Goal: Information Seeking & Learning: Check status

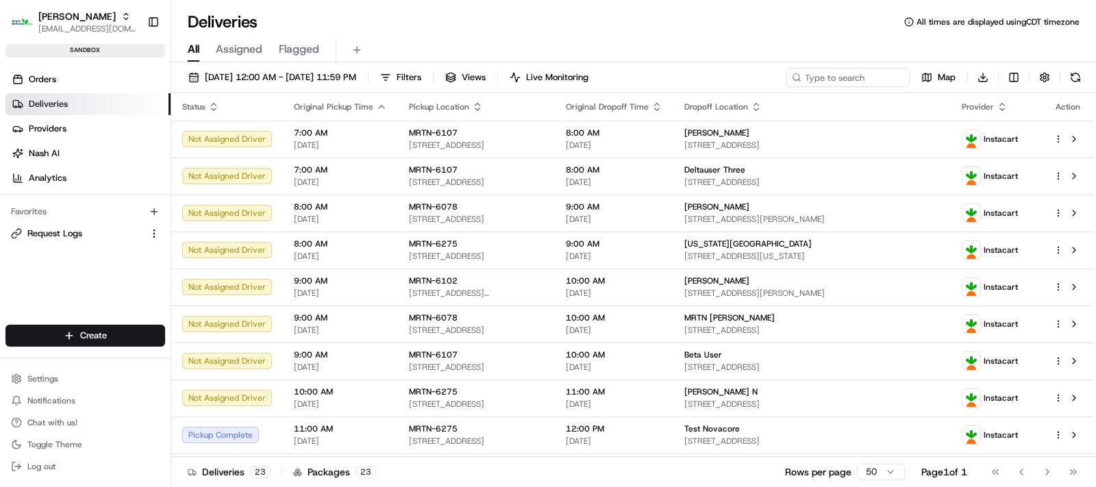
click at [73, 103] on link "Deliveries" at bounding box center [87, 104] width 165 height 22
click at [663, 105] on icon "button" at bounding box center [657, 106] width 11 height 11
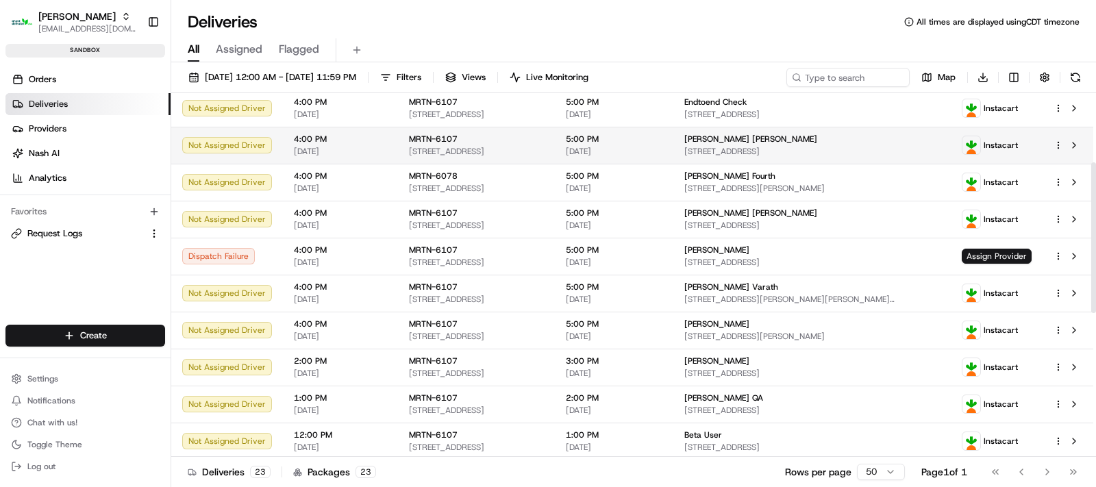
scroll to position [171, 0]
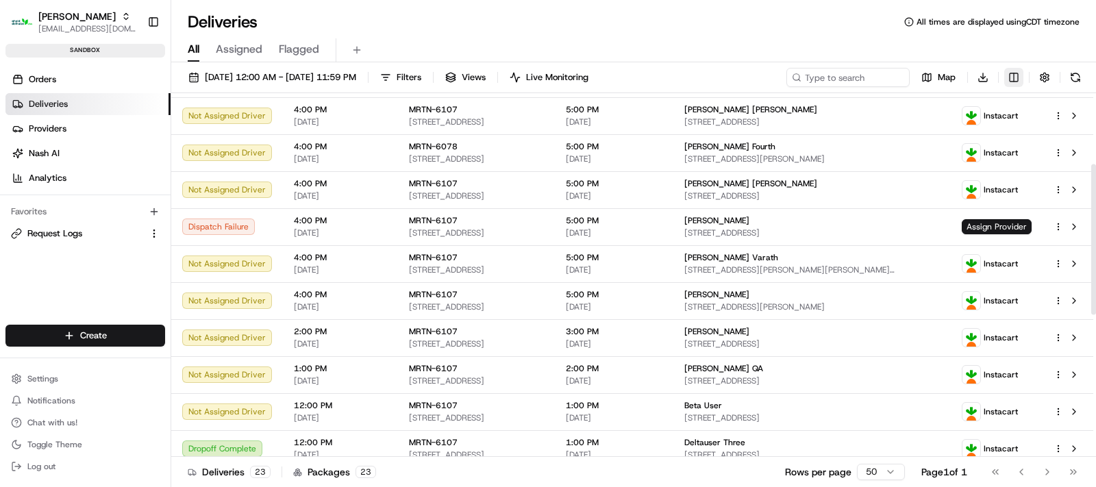
click at [1012, 80] on html "Martin's rdesai@adusa.com Toggle Sidebar sandbox Orders Deliveries Providers Na…" at bounding box center [548, 243] width 1096 height 487
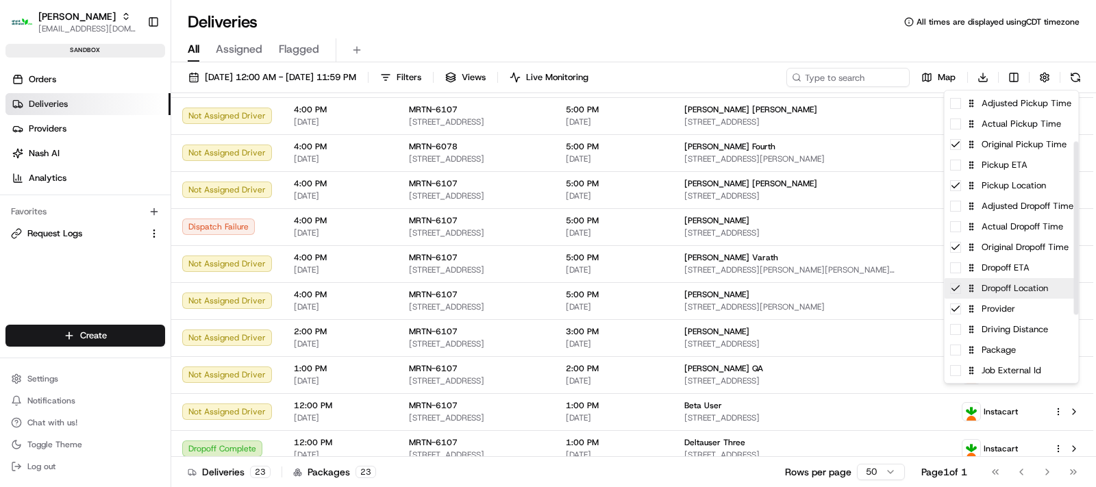
scroll to position [86, 0]
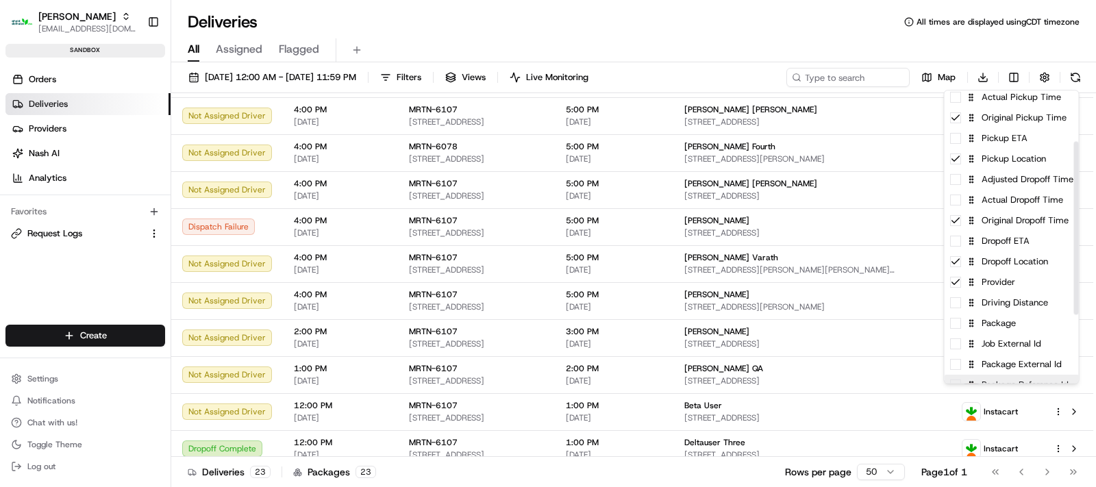
click at [1042, 377] on div "Package Reference Id" at bounding box center [1012, 385] width 134 height 21
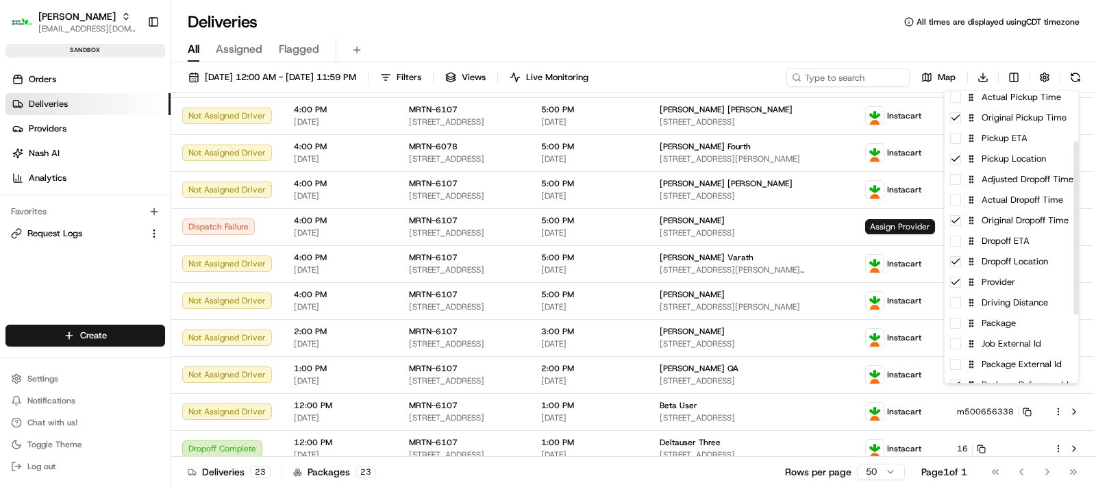
click at [854, 12] on html "Martin's rdesai@adusa.com Toggle Sidebar sandbox Orders Deliveries Providers Na…" at bounding box center [548, 243] width 1096 height 487
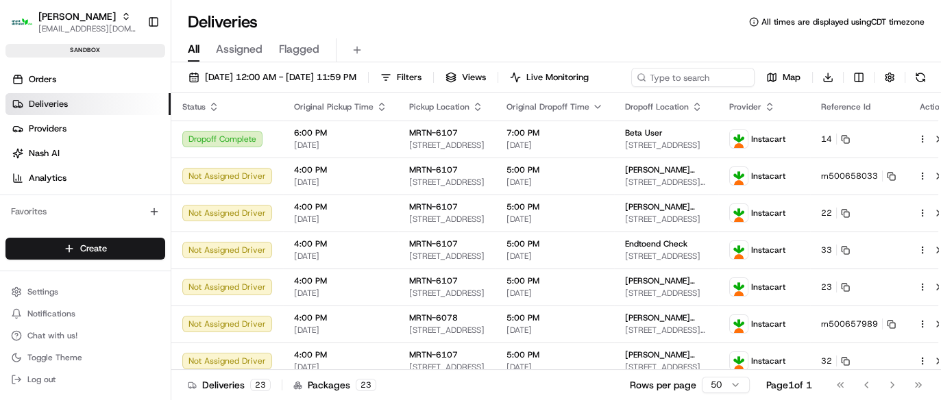
click at [60, 103] on span "Deliveries" at bounding box center [48, 104] width 39 height 12
click at [592, 112] on icon "button" at bounding box center [597, 106] width 11 height 11
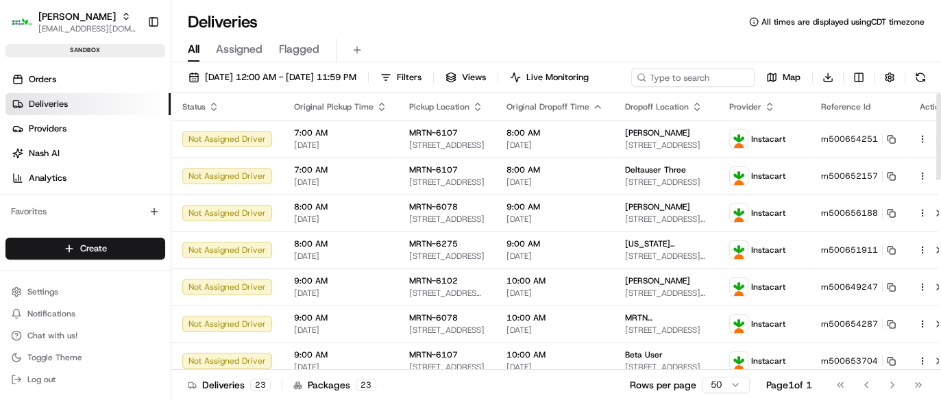
click at [592, 112] on icon "button" at bounding box center [597, 106] width 11 height 11
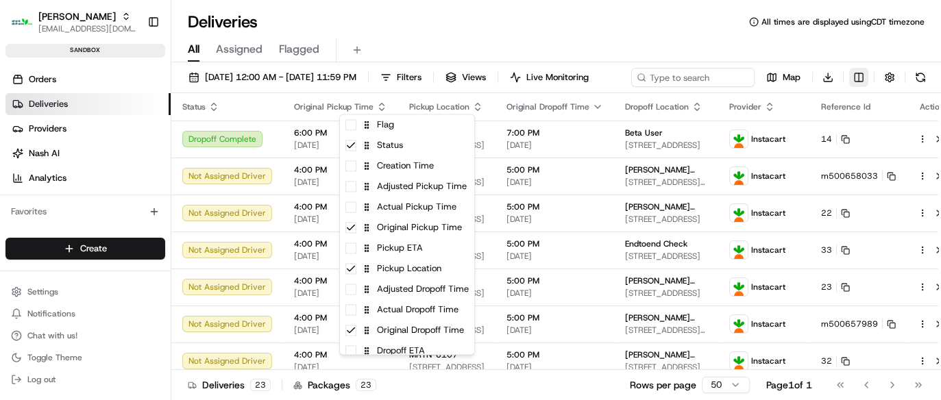
click at [408, 103] on html "Martin's rdesai@adusa.com Toggle Sidebar sandbox Orders Deliveries Providers Na…" at bounding box center [470, 200] width 941 height 400
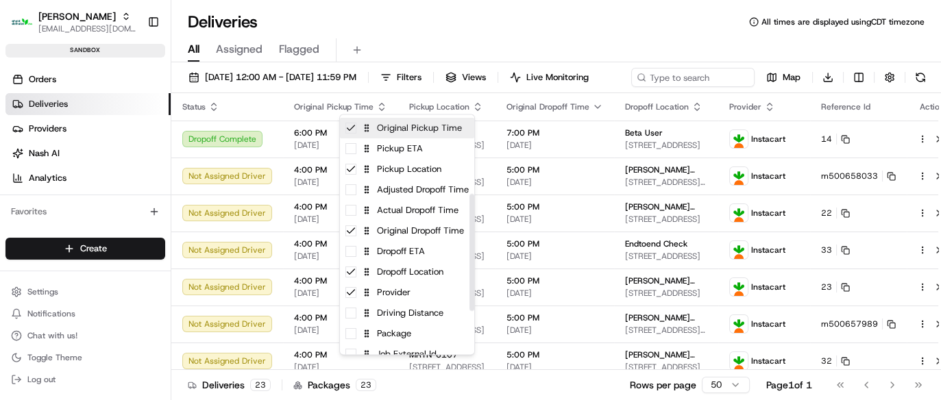
scroll to position [171, 0]
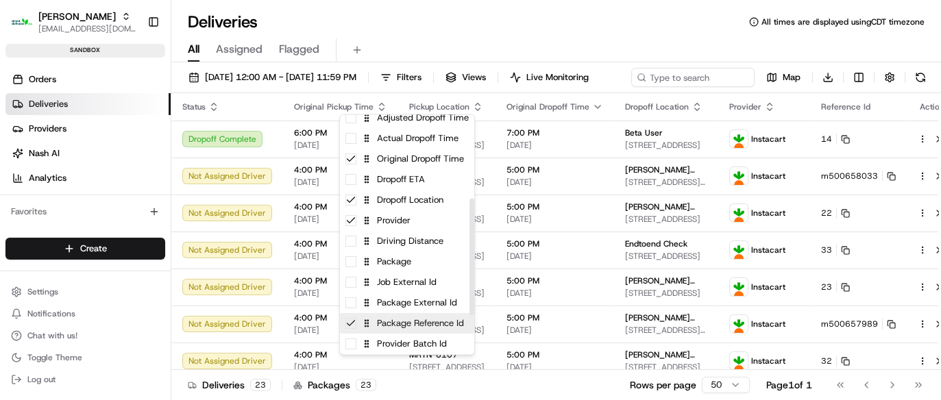
click at [354, 331] on div "Package Reference Id" at bounding box center [407, 323] width 134 height 21
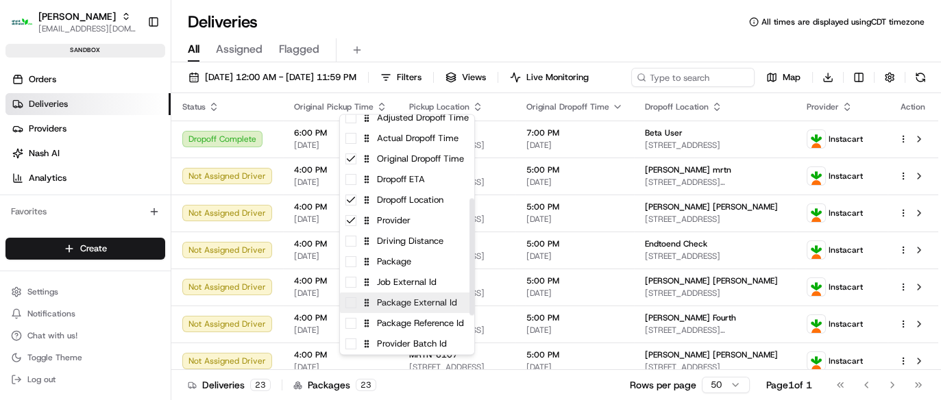
click at [357, 309] on div "Package External Id" at bounding box center [407, 303] width 134 height 21
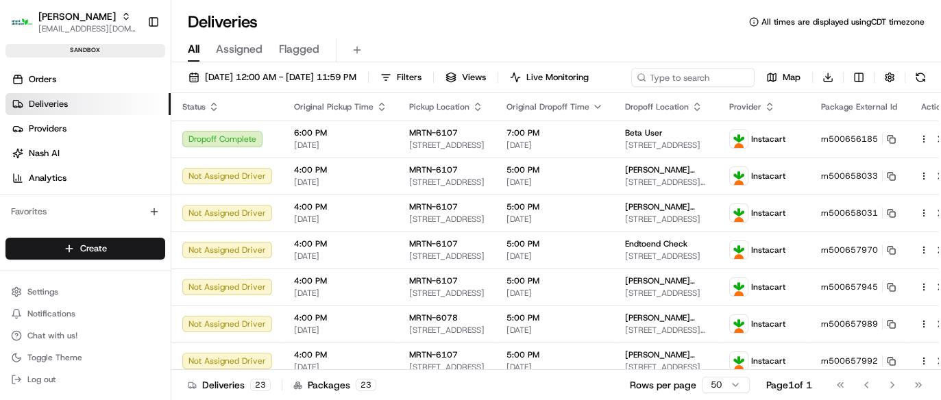
click at [700, 48] on html "Martin's rdesai@adusa.com Toggle Sidebar sandbox Orders Deliveries Providers Na…" at bounding box center [470, 200] width 941 height 400
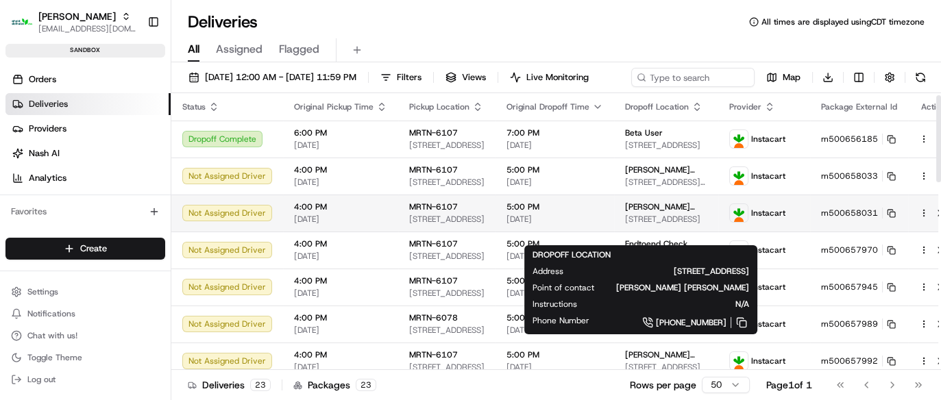
scroll to position [86, 0]
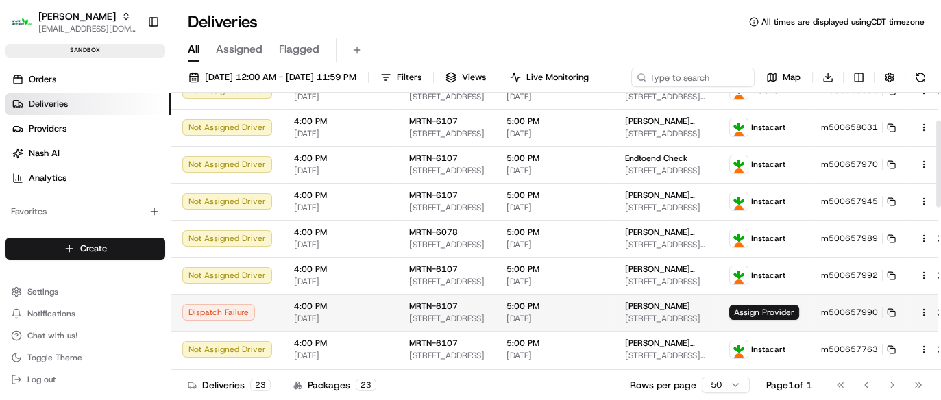
click at [200, 321] on div "Dispatch Failure" at bounding box center [227, 312] width 90 height 16
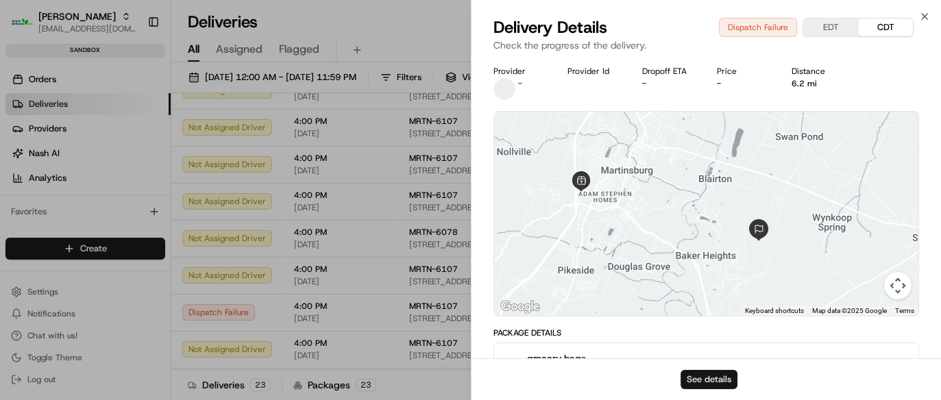
click at [715, 386] on button "See details" at bounding box center [708, 379] width 57 height 19
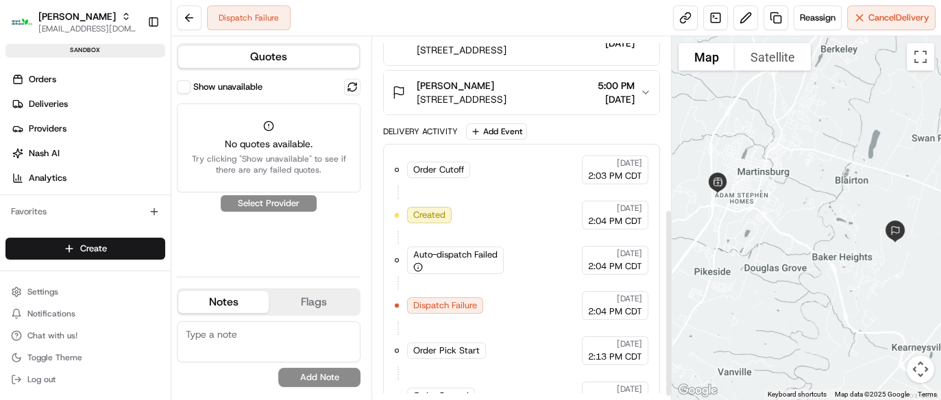
scroll to position [336, 0]
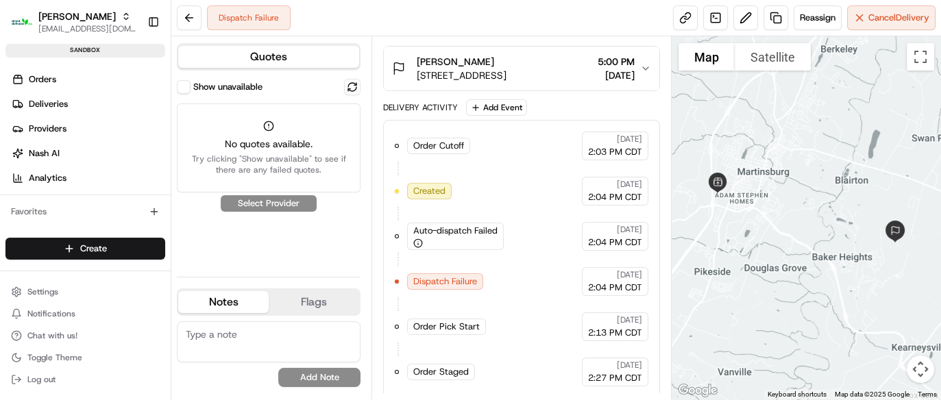
click at [460, 282] on span "Dispatch Failure" at bounding box center [445, 281] width 64 height 12
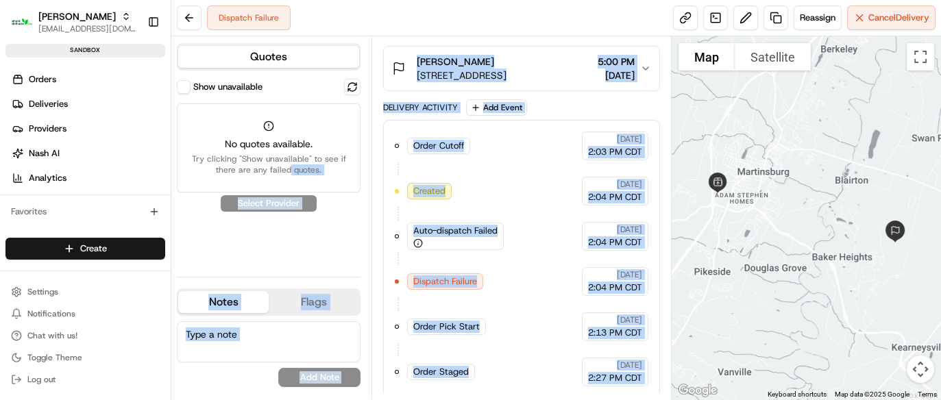
drag, startPoint x: 369, startPoint y: 219, endPoint x: 289, endPoint y: 180, distance: 88.3
click at [432, 238] on div "Auto-dispatch Failed" at bounding box center [455, 236] width 97 height 27
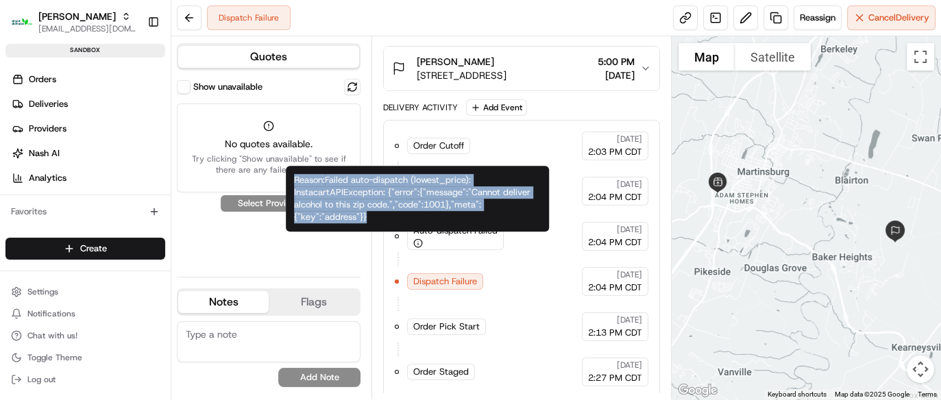
drag, startPoint x: 375, startPoint y: 214, endPoint x: 295, endPoint y: 182, distance: 86.7
click at [295, 182] on div "Reason: Failed auto-dispatch (lowest_price): InstacartAPIException: {"error":{"…" at bounding box center [417, 199] width 263 height 66
copy div "Reason: Failed auto-dispatch (lowest_price): InstacartAPIException: {"error":{"…"
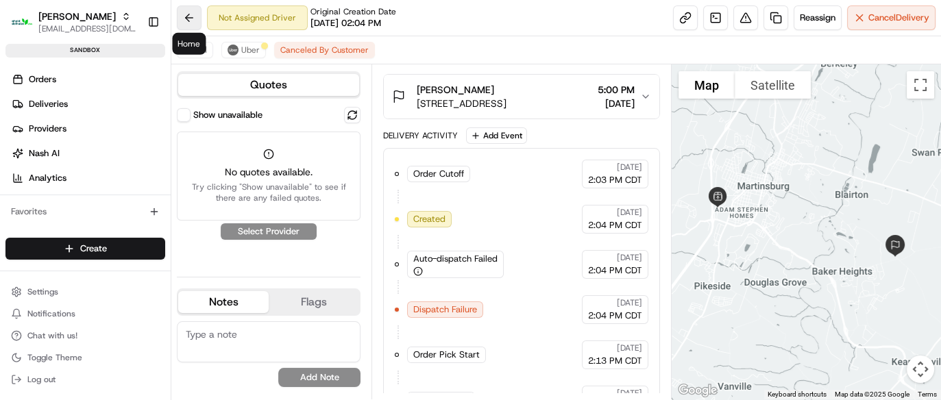
click at [195, 21] on button at bounding box center [189, 17] width 25 height 25
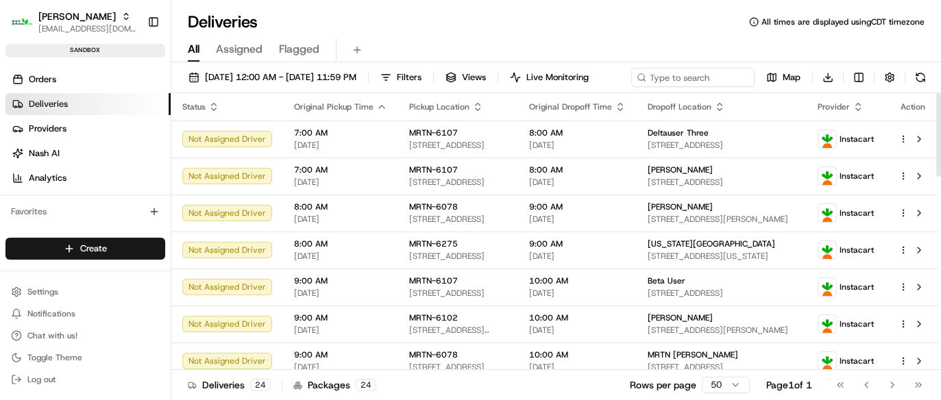
click at [859, 112] on icon "button" at bounding box center [857, 106] width 11 height 11
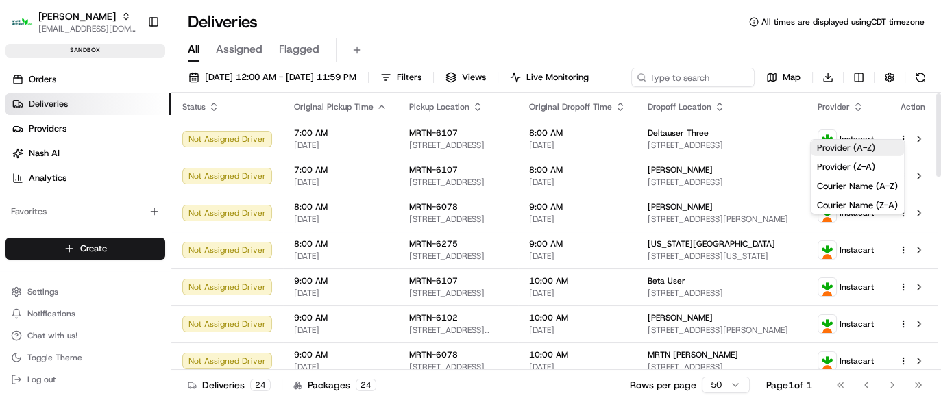
click at [837, 147] on button "Provider (A-Z)" at bounding box center [857, 148] width 93 height 16
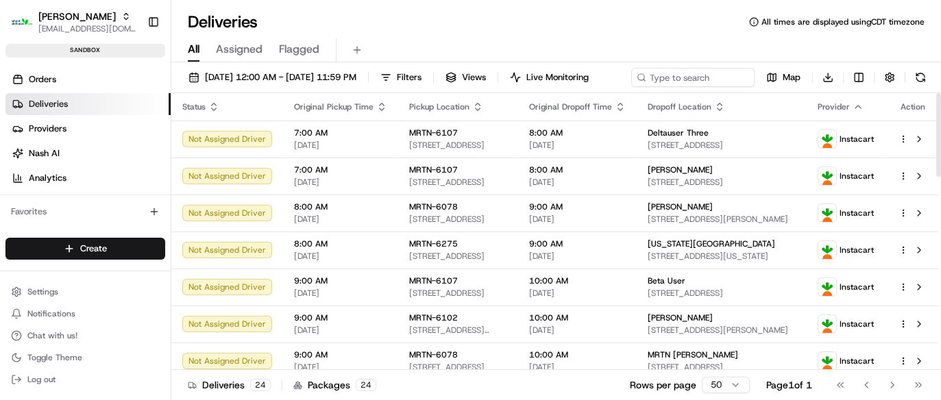
click at [859, 112] on icon "button" at bounding box center [857, 106] width 11 height 11
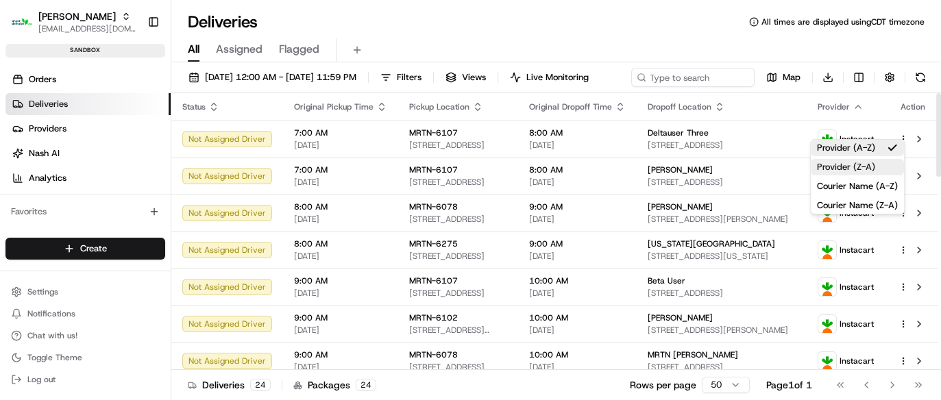
click at [839, 164] on button "Provider (Z-A)" at bounding box center [857, 167] width 93 height 16
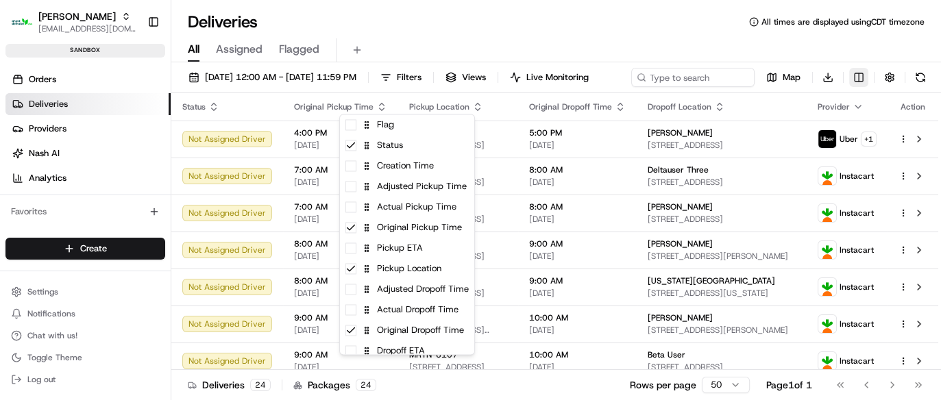
click at [411, 99] on html "[PERSON_NAME] [EMAIL_ADDRESS][DOMAIN_NAME] Toggle Sidebar sandbox Orders Delive…" at bounding box center [470, 200] width 941 height 400
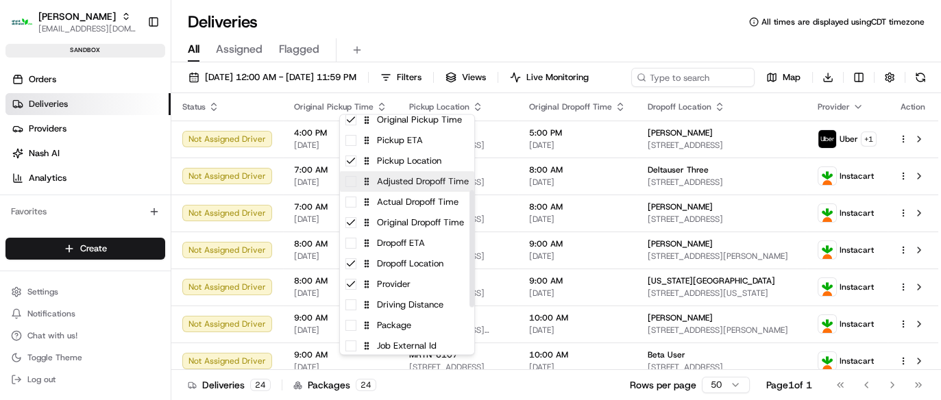
scroll to position [171, 0]
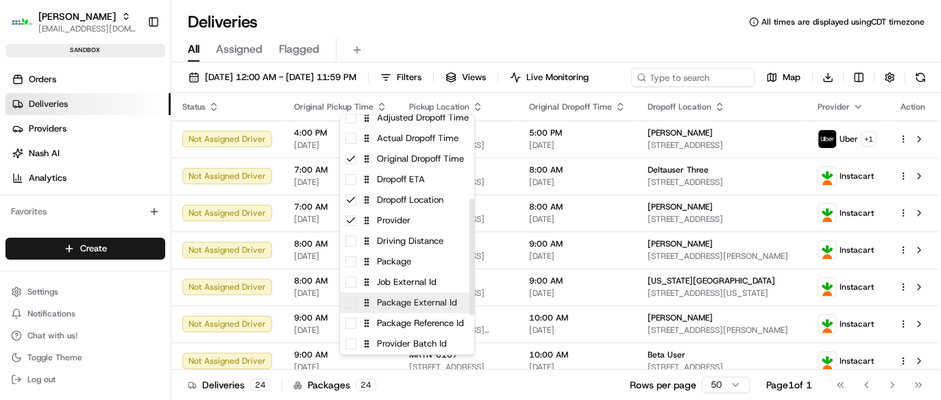
click at [416, 310] on div "Package External Id" at bounding box center [407, 303] width 134 height 21
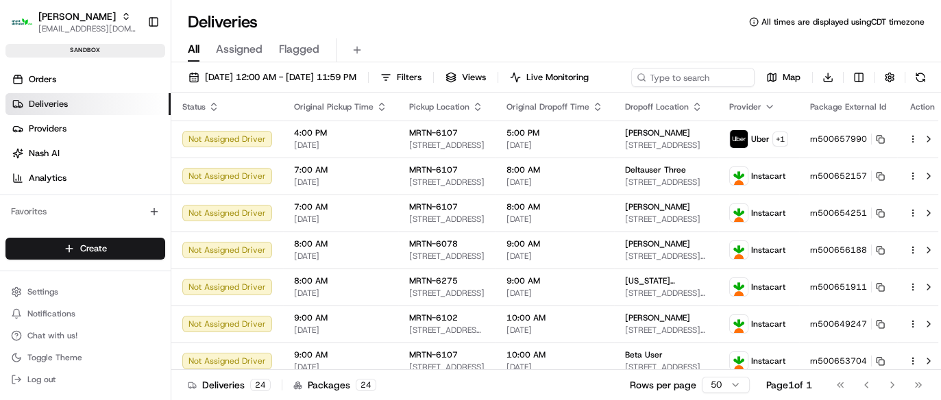
click at [740, 60] on html "[PERSON_NAME] [EMAIL_ADDRESS][DOMAIN_NAME] Toggle Sidebar sandbox Orders Delive…" at bounding box center [470, 200] width 941 height 400
click at [595, 105] on icon "button" at bounding box center [597, 104] width 5 height 2
click at [592, 112] on icon "button" at bounding box center [597, 106] width 11 height 11
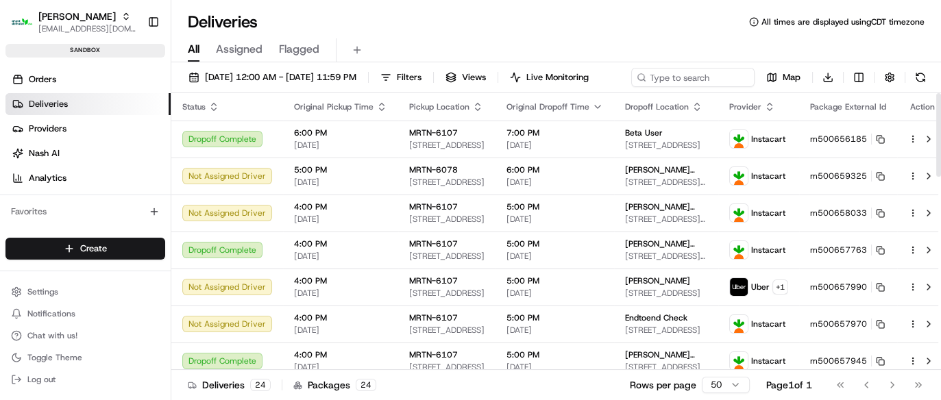
click at [767, 105] on icon "button" at bounding box center [769, 104] width 5 height 2
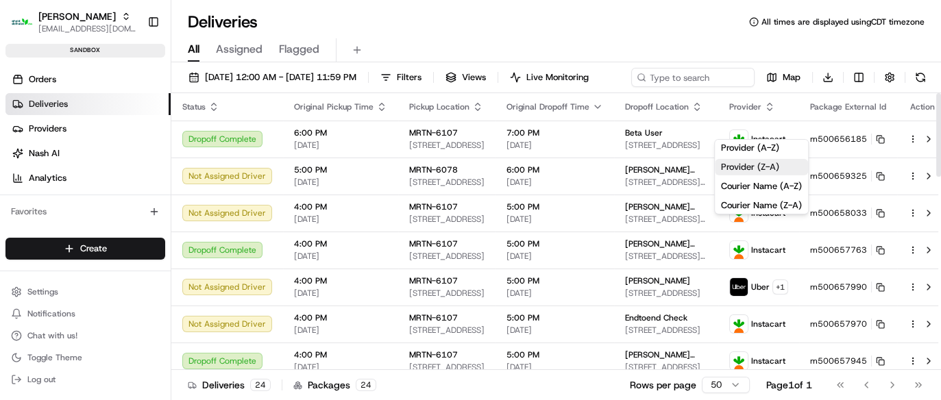
click at [749, 166] on button "Provider (Z-A)" at bounding box center [761, 167] width 93 height 16
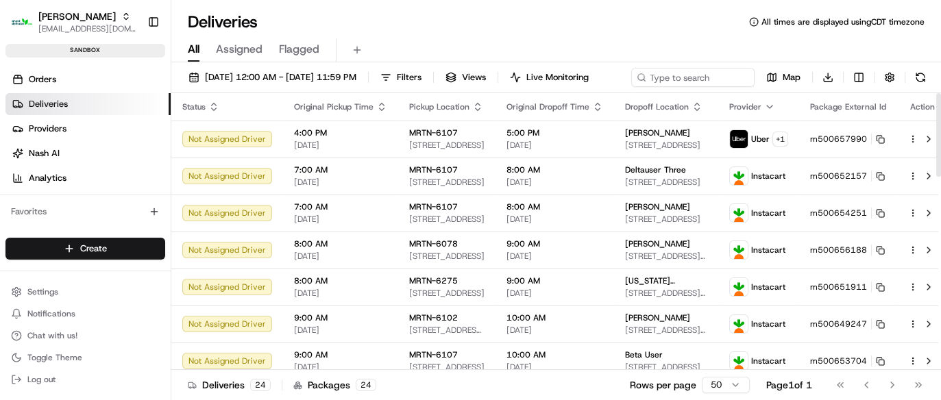
click at [592, 112] on icon "button" at bounding box center [597, 106] width 11 height 11
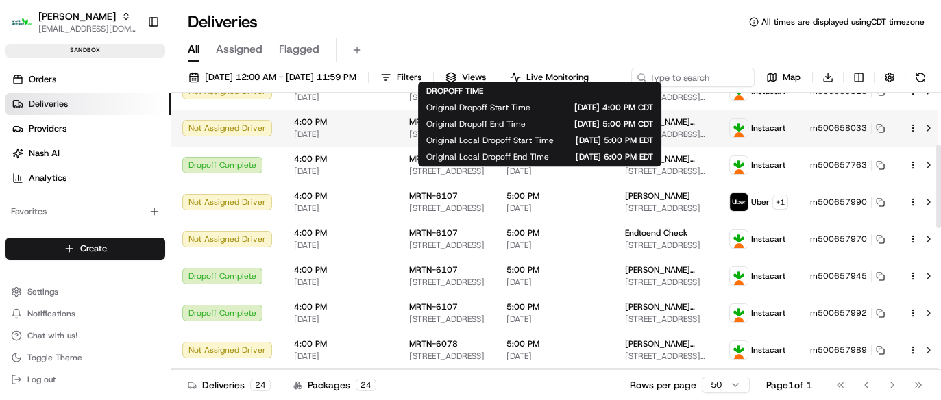
scroll to position [171, 0]
